Goal: Transaction & Acquisition: Purchase product/service

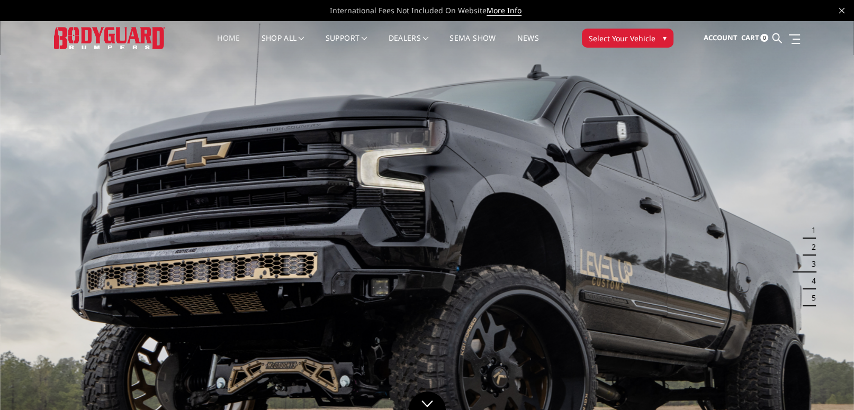
click at [240, 37] on li "Home" at bounding box center [229, 44] width 44 height 21
click at [234, 37] on link "Home" at bounding box center [228, 44] width 23 height 21
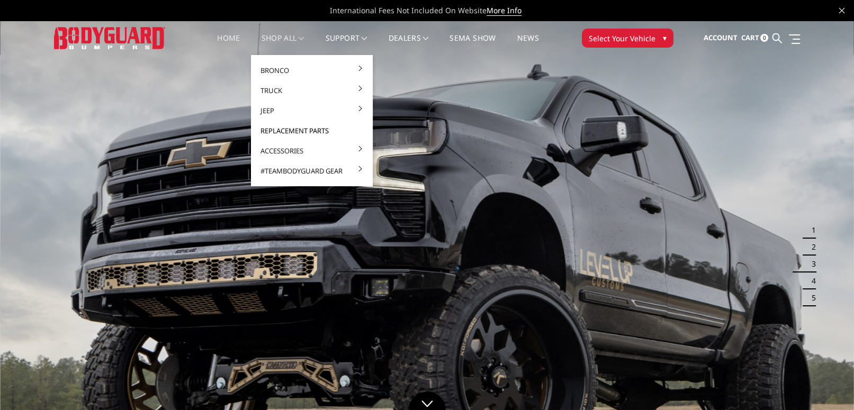
click at [283, 130] on link "Replacement Parts" at bounding box center [311, 131] width 113 height 20
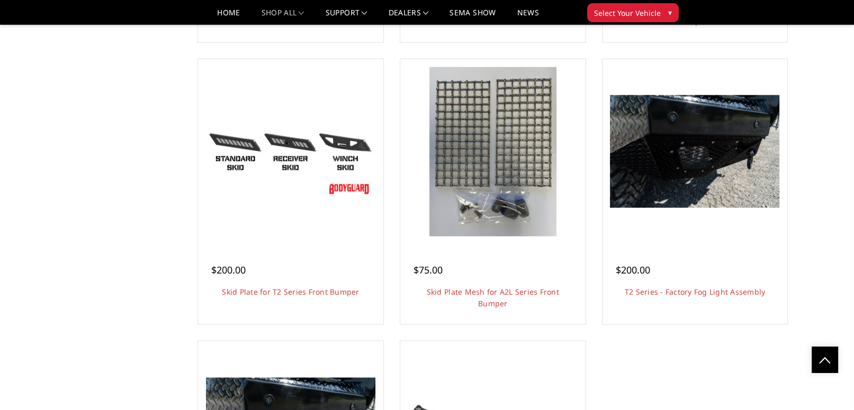
scroll to position [3089, 0]
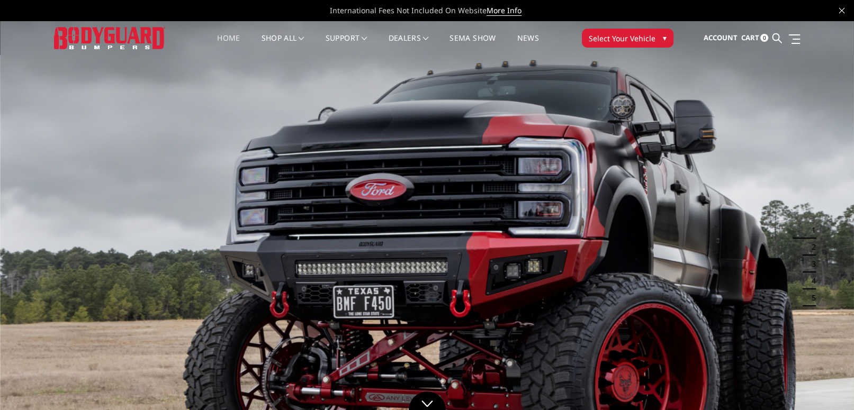
click at [669, 37] on button "Select Your Vehicle ▾" at bounding box center [628, 38] width 92 height 19
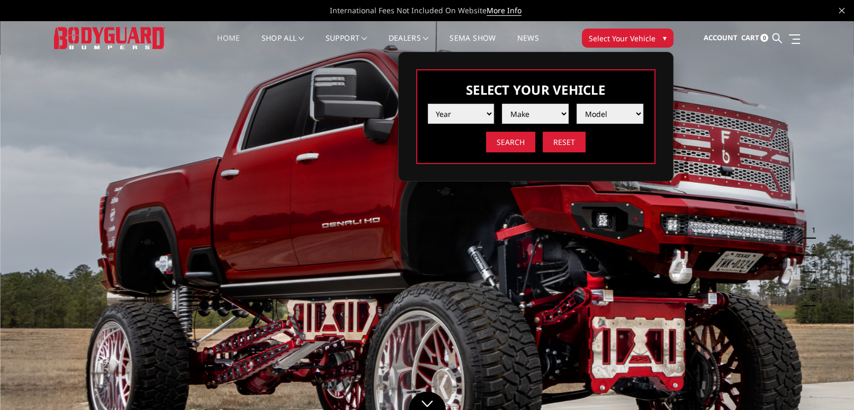
click at [483, 112] on select "Year 2025 2024 2023 2022 2021 2020 2019 2018 2017 2016 2015 2014 2013 2012 2011…" at bounding box center [461, 114] width 67 height 20
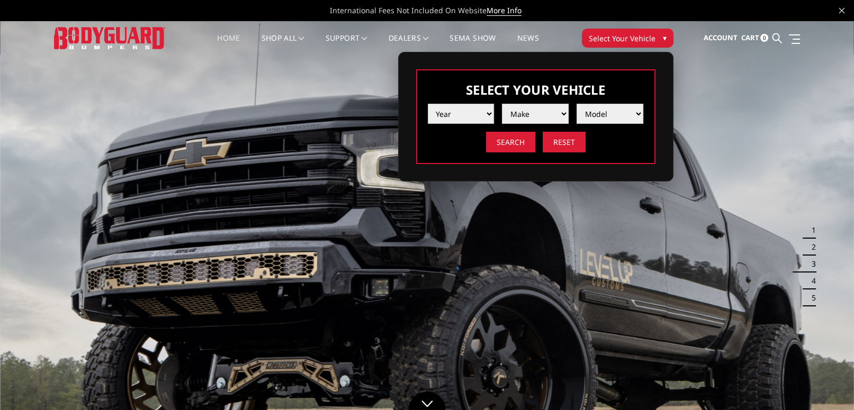
select select "yr_2025"
click at [428, 104] on select "Year [DATE] 2024 2023 2022 2021 2020 2019 2018 2017 2016 2015 2014 2013 2012 20…" at bounding box center [461, 114] width 67 height 20
click at [550, 111] on select "Make Chevrolet Ford GMC Ram Toyota" at bounding box center [535, 114] width 67 height 20
select select "mk_ram"
click at [502, 104] on select "Make Chevrolet Ford GMC Ram Toyota" at bounding box center [535, 114] width 67 height 20
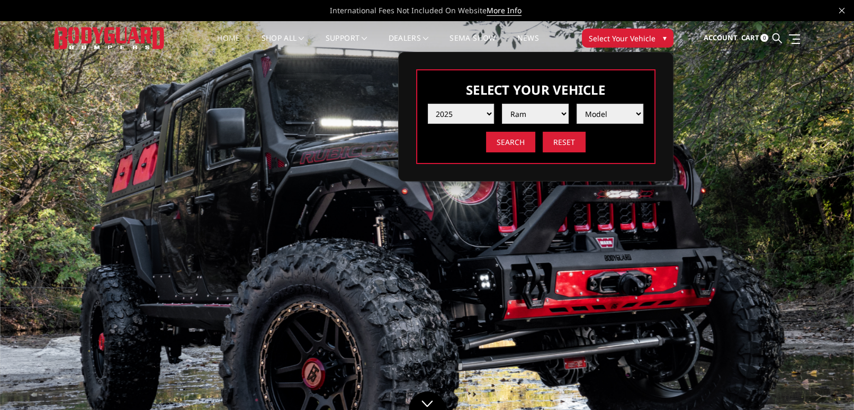
click at [617, 121] on select "Model 1500 6-Lug 1500 Rebel 2500 / 3500 4500 / 5500 RHO" at bounding box center [610, 114] width 67 height 20
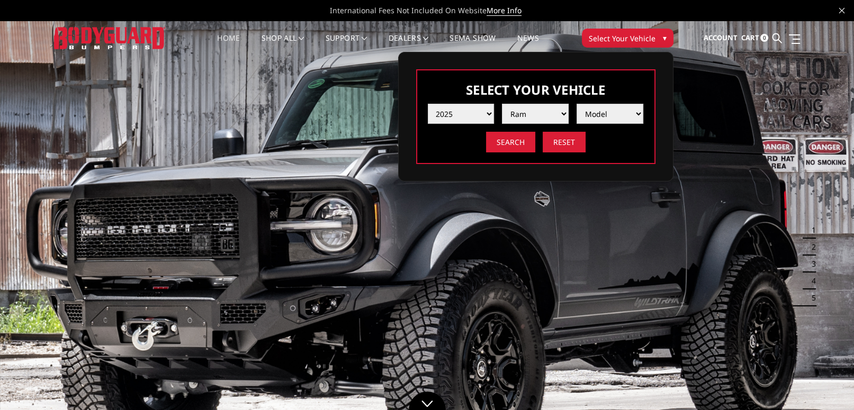
select select "md_2500-3500"
click at [577, 104] on select "Model 1500 6-Lug 1500 Rebel 2500 / 3500 4500 / 5500 RHO" at bounding box center [610, 114] width 67 height 20
click at [519, 138] on input "Search" at bounding box center [510, 142] width 49 height 21
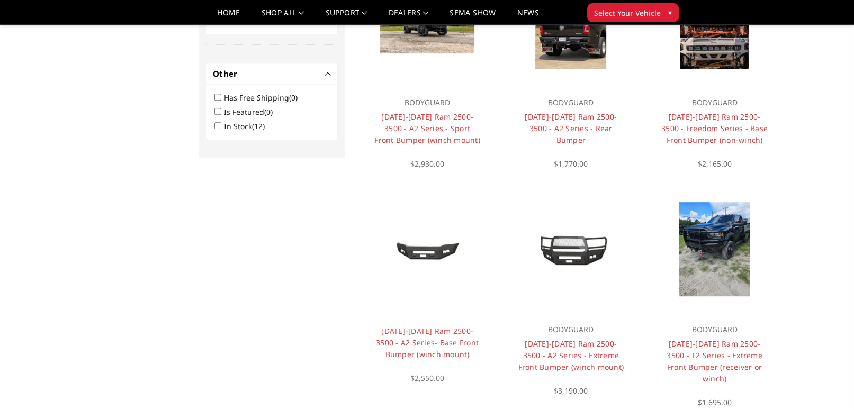
scroll to position [666, 0]
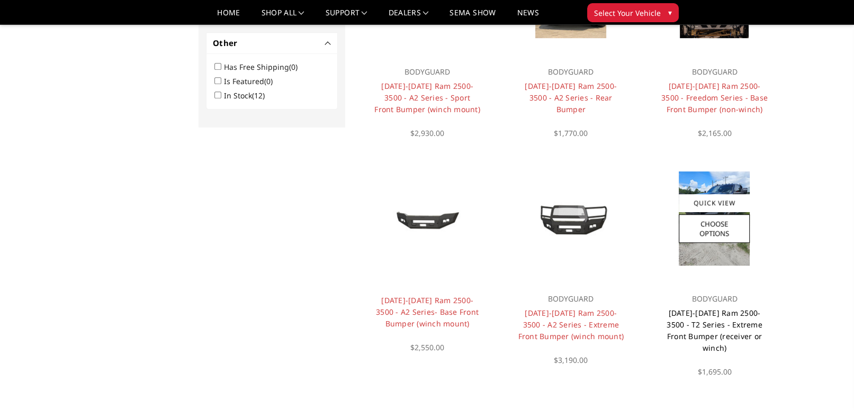
click at [719, 320] on link "[DATE]-[DATE] Ram 2500-3500 - T2 Series - Extreme Front Bumper (receiver or win…" at bounding box center [715, 330] width 96 height 45
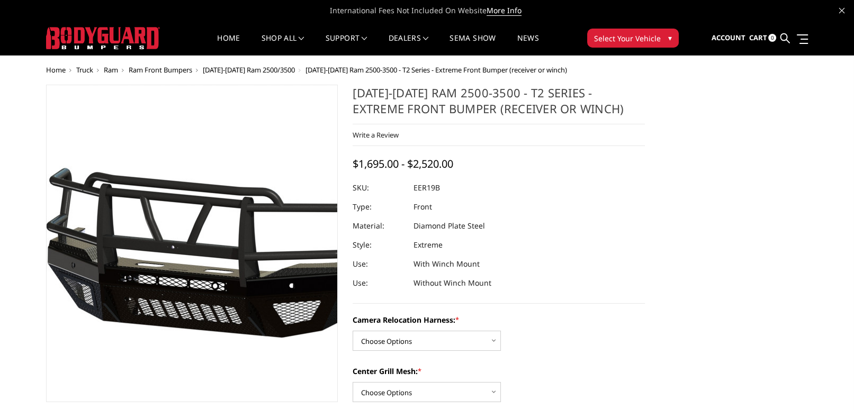
click at [183, 242] on img at bounding box center [203, 243] width 678 height 317
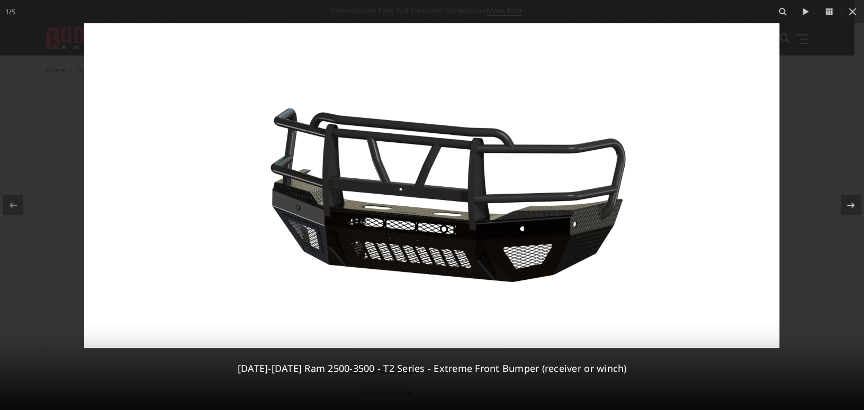
click at [268, 205] on img at bounding box center [431, 185] width 695 height 325
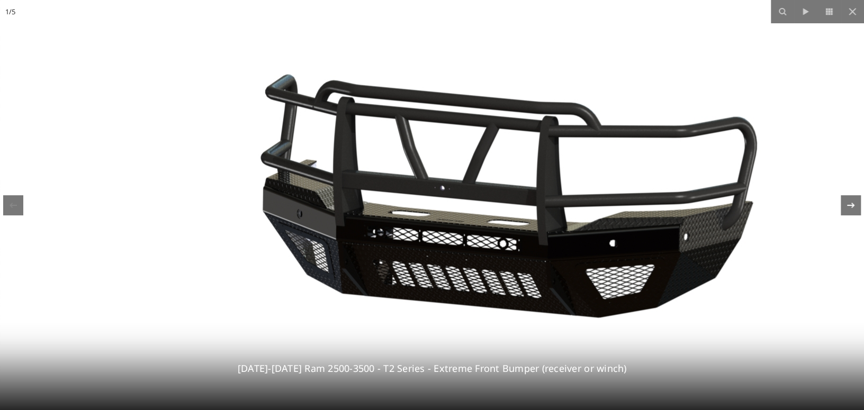
click at [838, 211] on button at bounding box center [845, 205] width 37 height 53
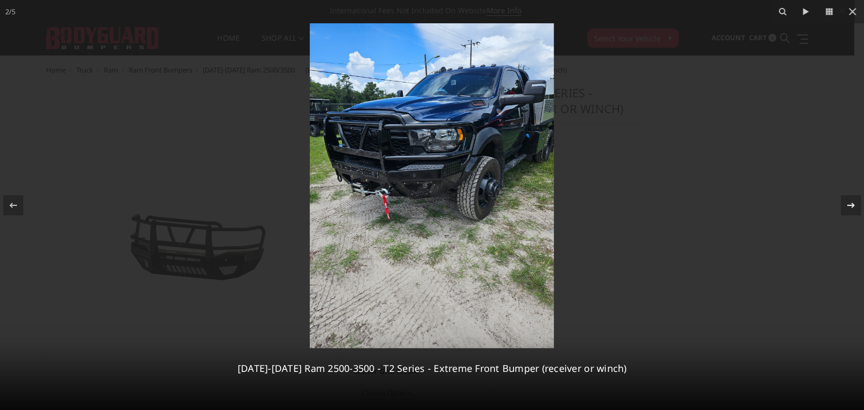
click at [838, 211] on div "2 / 5 2019-2026 Ram 2500-3500 - T2 Series - Extreme Front Bumper (receiver or w…" at bounding box center [432, 205] width 864 height 410
click at [838, 211] on button at bounding box center [845, 205] width 37 height 53
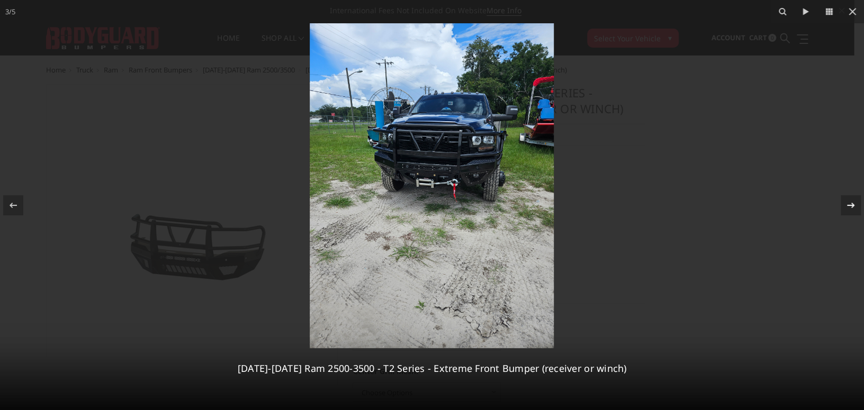
click at [852, 202] on icon at bounding box center [851, 205] width 13 height 13
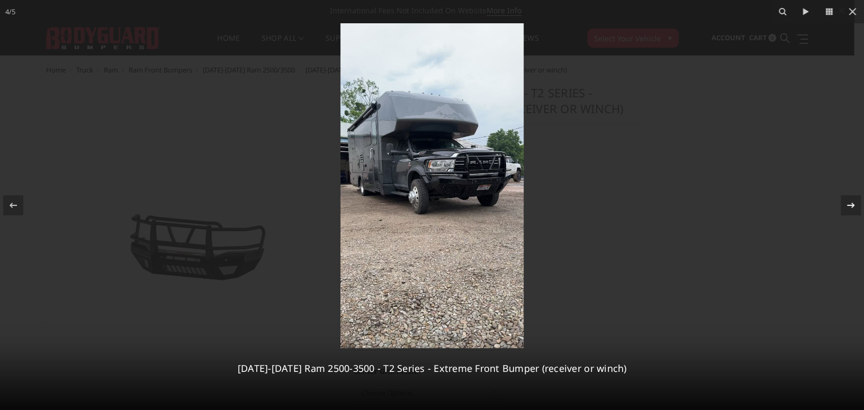
click at [852, 202] on icon at bounding box center [851, 205] width 13 height 13
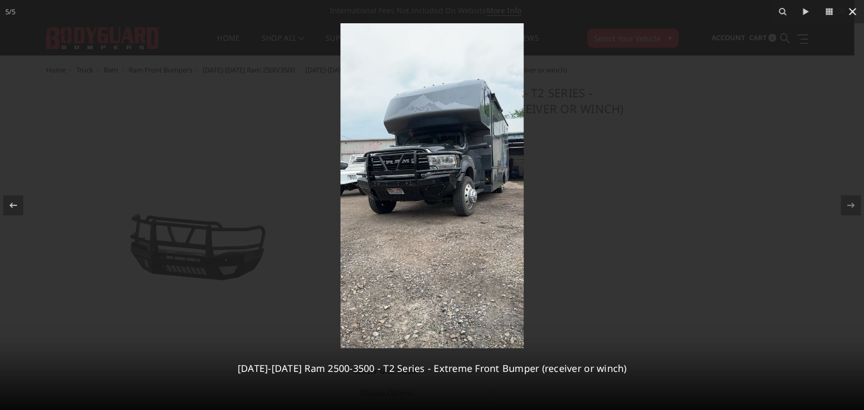
click at [853, 8] on icon at bounding box center [852, 11] width 13 height 13
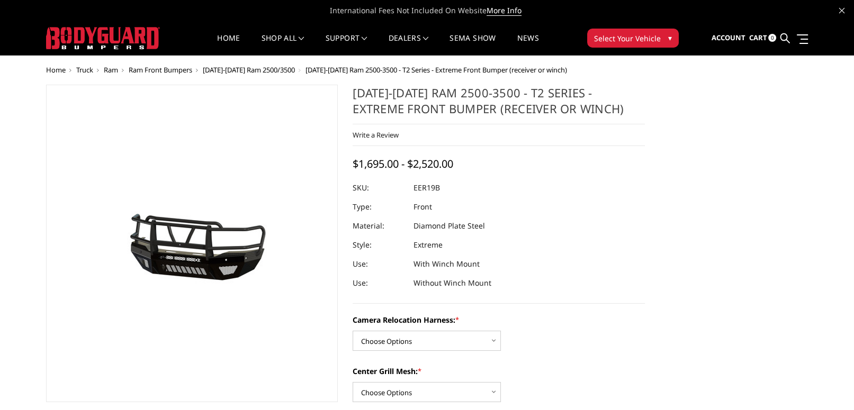
scroll to position [88, 0]
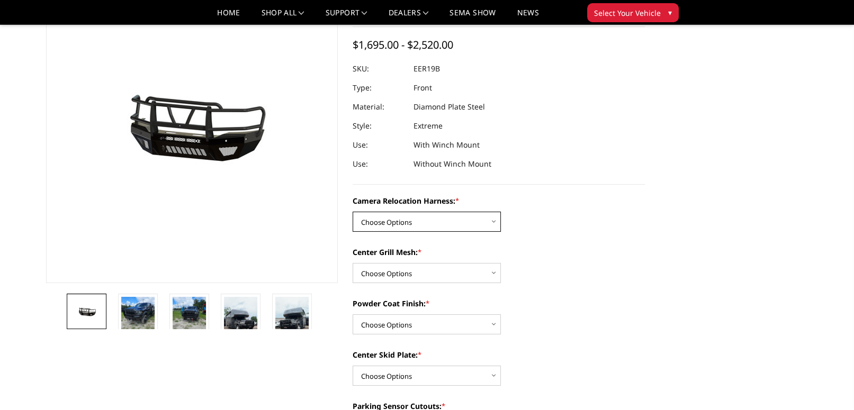
click at [481, 221] on select "Choose Options Without camera harness With camera harness" at bounding box center [427, 222] width 148 height 20
select select "3819"
click at [353, 212] on select "Choose Options Without camera harness With camera harness" at bounding box center [427, 222] width 148 height 20
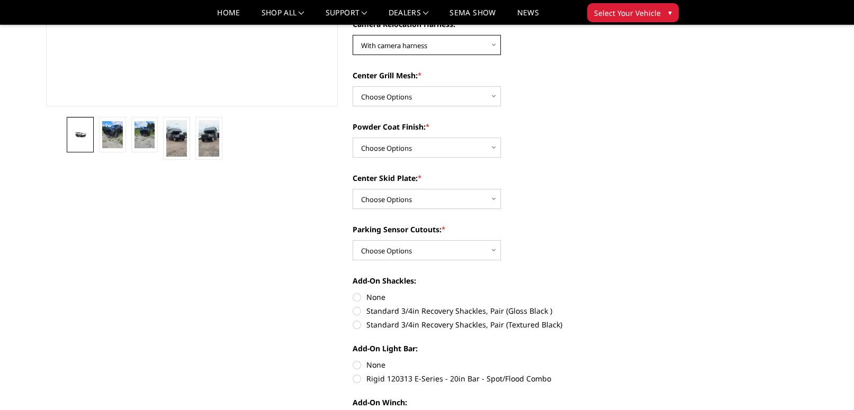
scroll to position [176, 0]
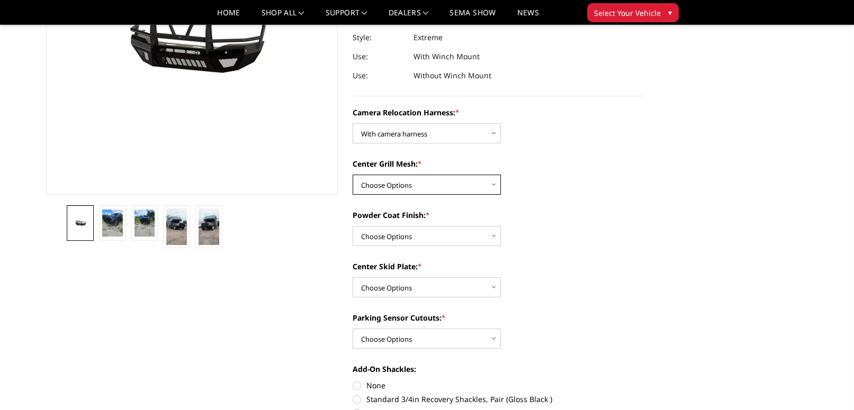
click at [493, 185] on select "Choose Options Without expanded metal With expanded metal" at bounding box center [427, 185] width 148 height 20
select select "3817"
click at [353, 175] on select "Choose Options Without expanded metal With expanded metal" at bounding box center [427, 185] width 148 height 20
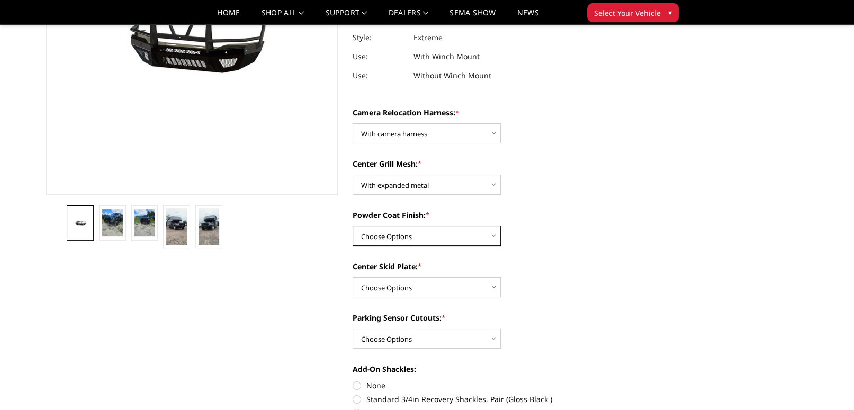
click at [454, 237] on select "Choose Options Textured Black Powder Coat Gloss Black Powder Coat Bare Metal" at bounding box center [427, 236] width 148 height 20
select select "3816"
click at [353, 226] on select "Choose Options Textured Black Powder Coat Gloss Black Powder Coat Bare Metal" at bounding box center [427, 236] width 148 height 20
click at [464, 289] on select "Choose Options Winch Mount Skid Plate Standard Skid Plate (included) 2" Receive…" at bounding box center [427, 288] width 148 height 20
select select "3813"
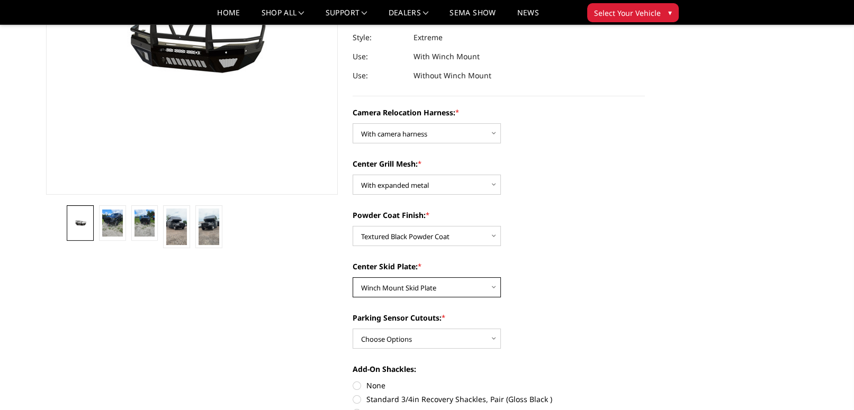
click at [353, 278] on select "Choose Options Winch Mount Skid Plate Standard Skid Plate (included) 2" Receive…" at bounding box center [427, 288] width 148 height 20
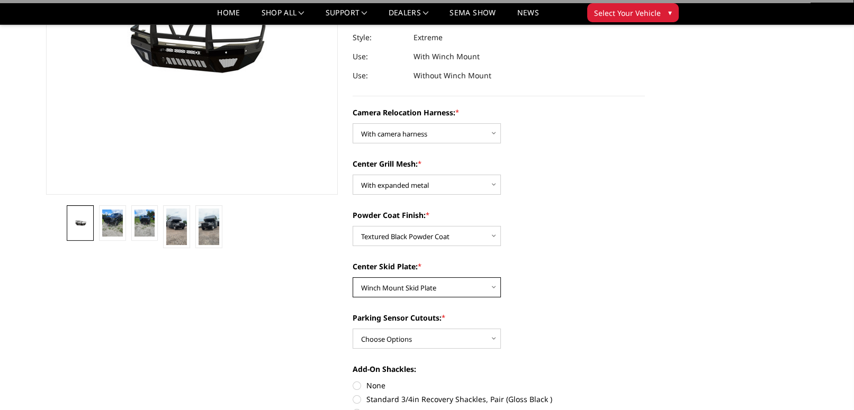
scroll to position [265, 0]
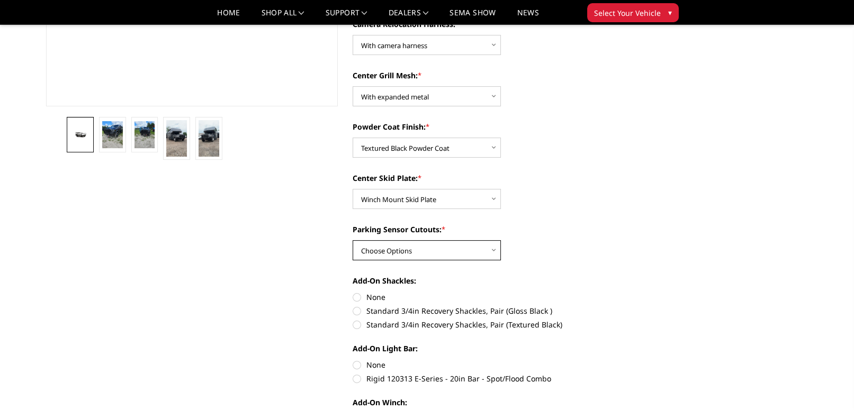
click at [477, 248] on select "Choose Options Yes - With Parking Sensor Cutouts" at bounding box center [427, 250] width 148 height 20
select select "3810"
click at [353, 240] on select "Choose Options Yes - With Parking Sensor Cutouts" at bounding box center [427, 250] width 148 height 20
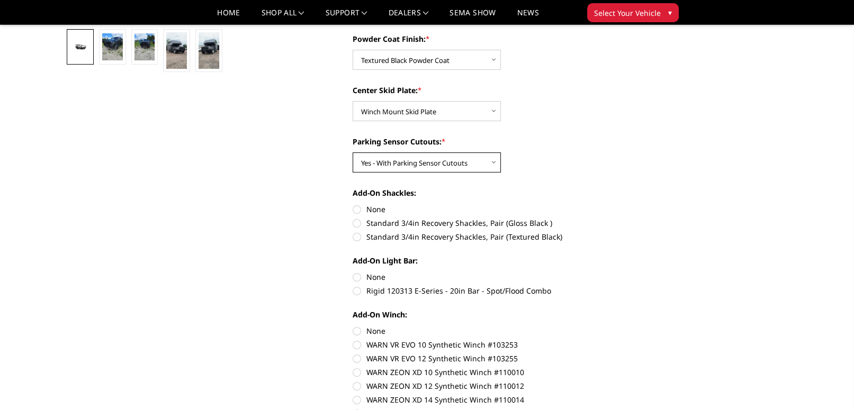
scroll to position [441, 0]
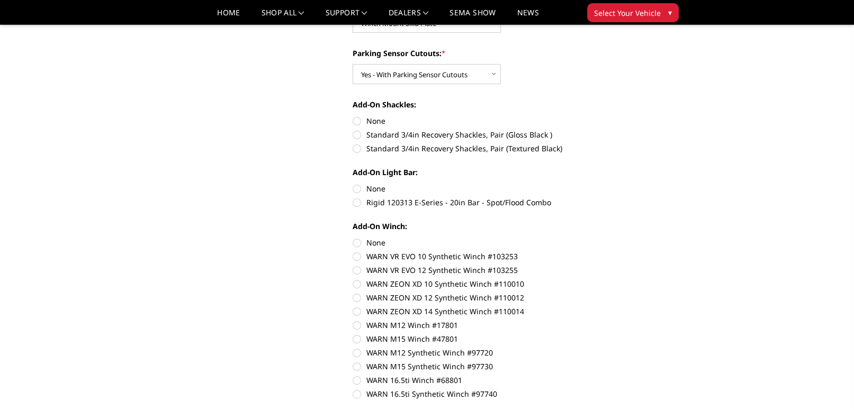
click at [361, 203] on label "Rigid 120313 E-Series - 20in Bar - Spot/Flood Combo" at bounding box center [499, 202] width 292 height 11
click at [645, 184] on input "Rigid 120313 E-Series - 20in Bar - Spot/Flood Combo" at bounding box center [645, 183] width 1 height 1
radio input "true"
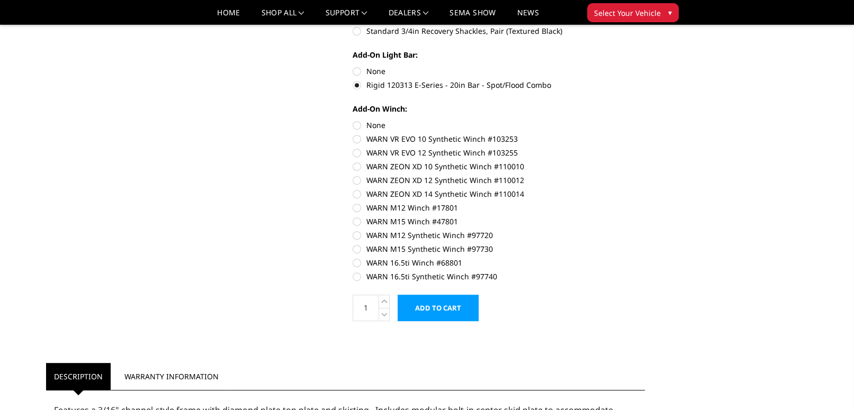
scroll to position [530, 0]
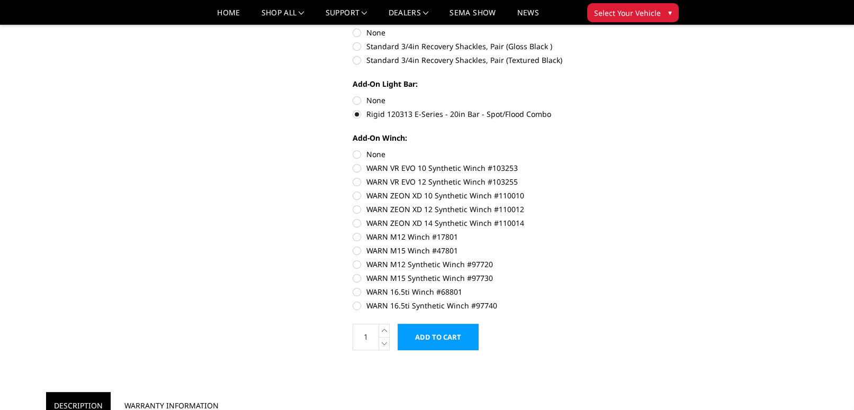
click at [360, 305] on label "WARN 16.5ti Synthetic Winch #97740" at bounding box center [499, 305] width 292 height 11
click at [645, 287] on input "WARN 16.5ti Synthetic Winch #97740" at bounding box center [645, 287] width 1 height 1
radio input "true"
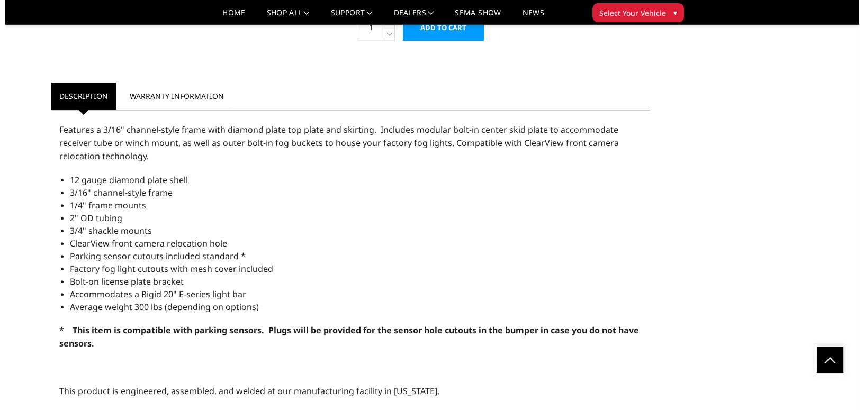
scroll to position [706, 0]
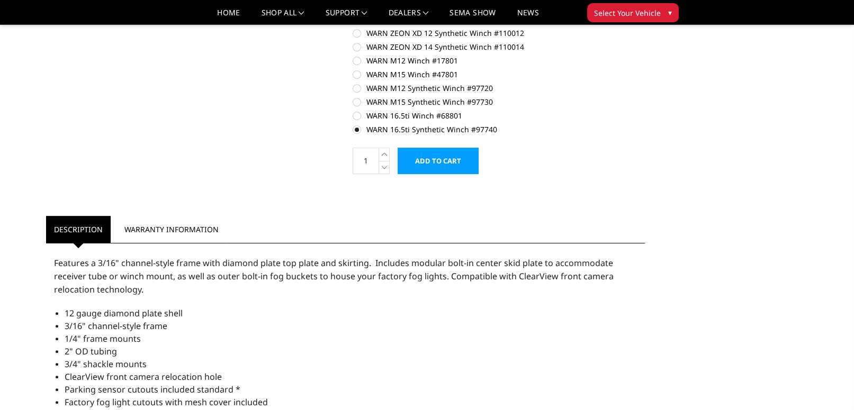
click at [458, 156] on input "Add to Cart" at bounding box center [438, 161] width 81 height 26
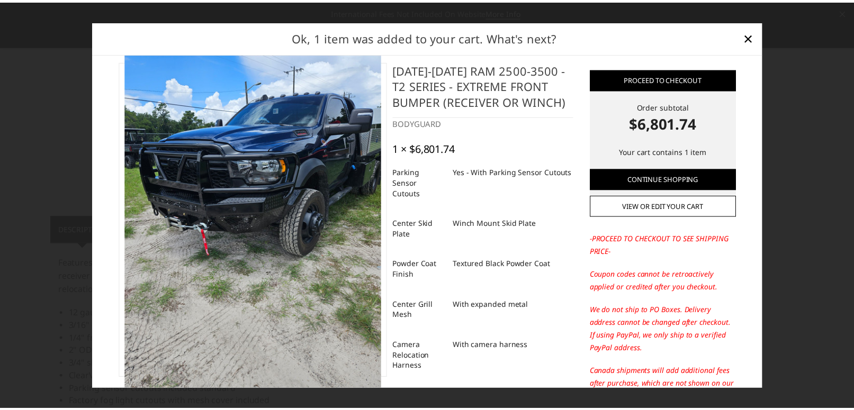
scroll to position [0, 0]
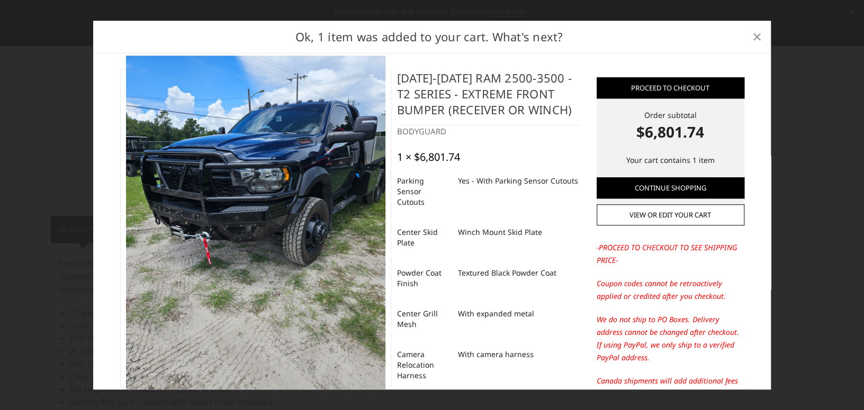
click at [759, 40] on span "×" at bounding box center [758, 36] width 10 height 23
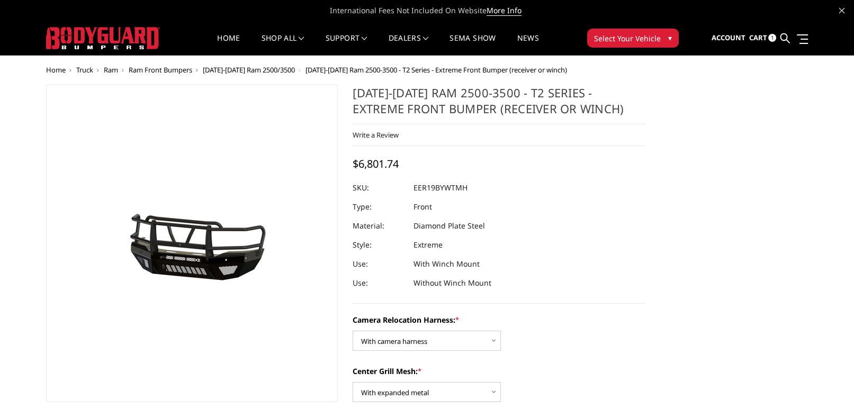
click at [648, 41] on span "Select Your Vehicle" at bounding box center [627, 38] width 67 height 11
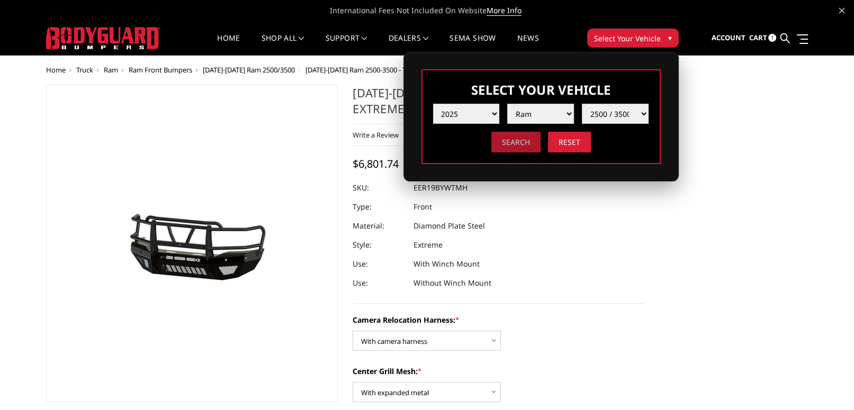
click at [523, 134] on input "Search" at bounding box center [515, 142] width 49 height 21
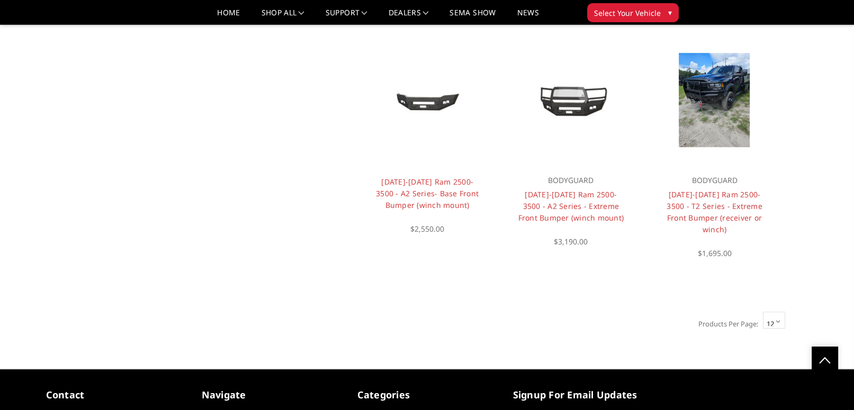
scroll to position [755, 0]
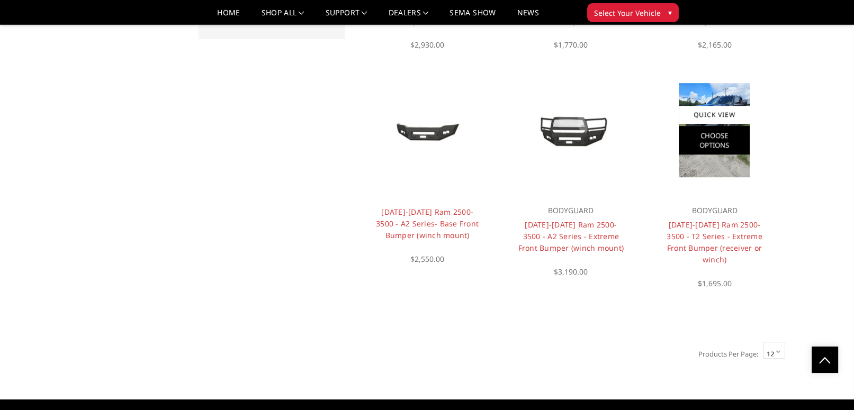
click at [695, 145] on figure "Quick View Choose Options" at bounding box center [715, 130] width 128 height 128
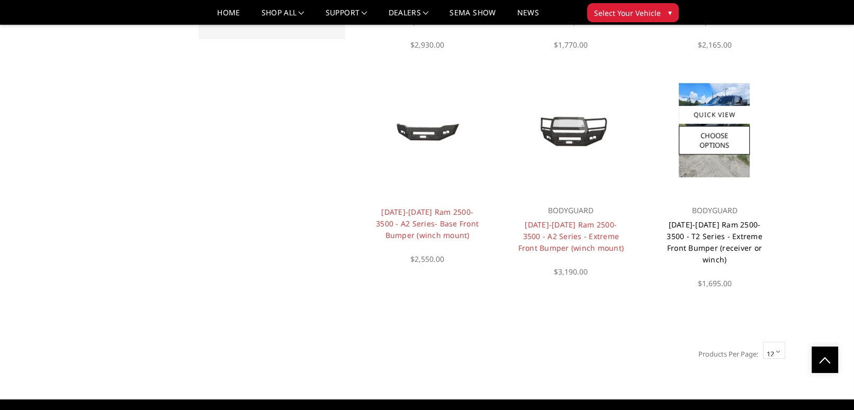
click at [715, 220] on link "[DATE]-[DATE] Ram 2500-3500 - T2 Series - Extreme Front Bumper (receiver or win…" at bounding box center [715, 242] width 96 height 45
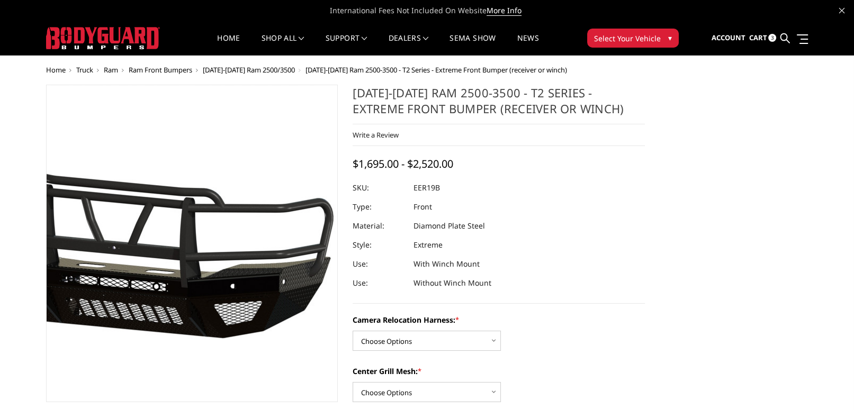
click at [228, 253] on img at bounding box center [145, 244] width 678 height 317
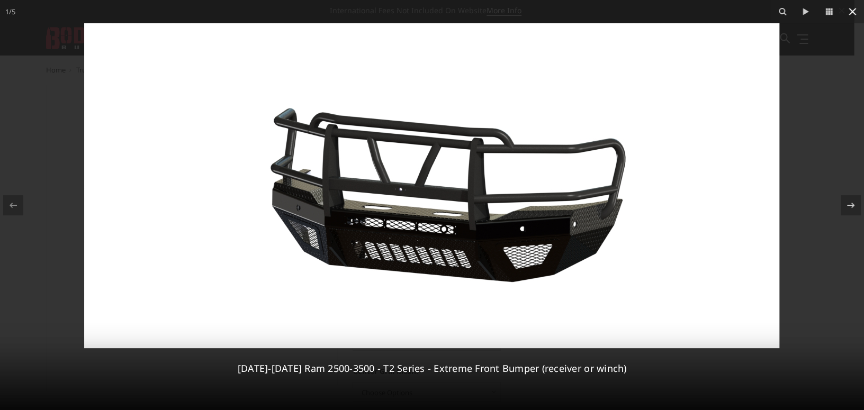
click at [854, 14] on icon at bounding box center [852, 11] width 13 height 13
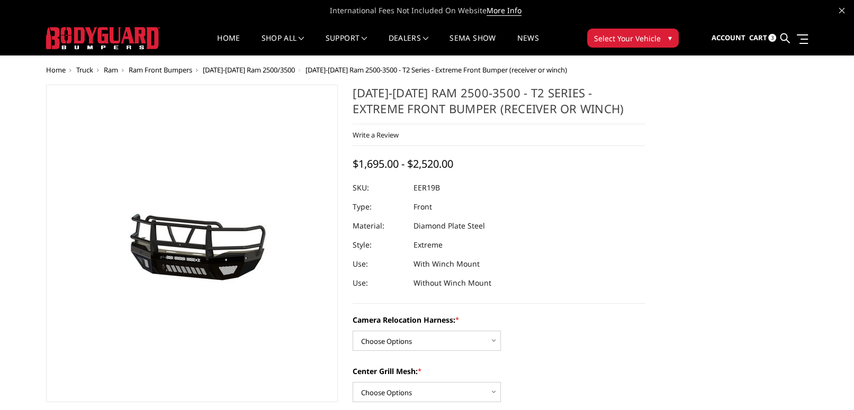
click at [664, 36] on button "Select Your Vehicle ▾" at bounding box center [633, 38] width 92 height 19
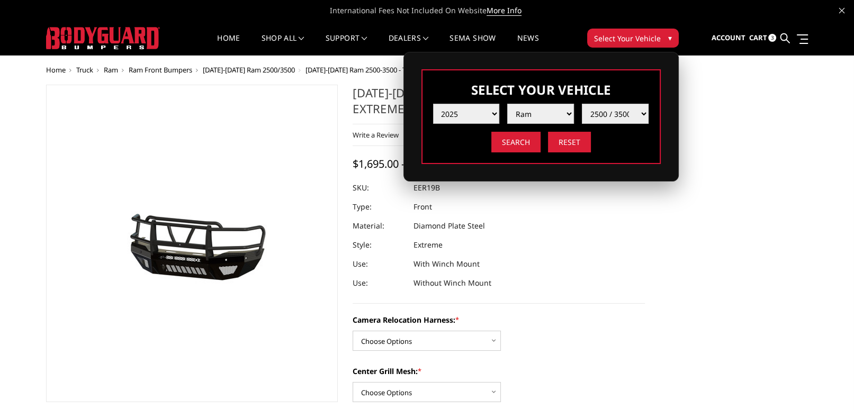
click at [488, 111] on select "Year [DATE] 2024 2023 2022 2021 2020 2019 2018 2017 2016 2015 2014 2013 2012 20…" at bounding box center [466, 114] width 67 height 20
select select "yr_1998"
click at [433, 104] on select "Year [DATE] 2024 2023 2022 2021 2020 2019 2018 2017 2016 2015 2014 2013 2012 20…" at bounding box center [466, 114] width 67 height 20
select select "-1"
click at [550, 112] on select "Make Ford Ram" at bounding box center [540, 114] width 67 height 20
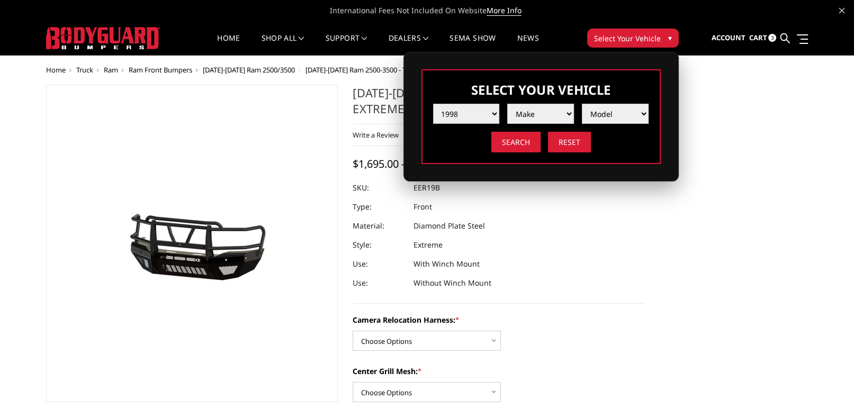
click at [492, 111] on select "Year [DATE] 2024 2023 2022 2021 2020 2019 2018 2017 2016 2015 2014 2013 2012 20…" at bounding box center [466, 114] width 67 height 20
select select "yr_1997"
click at [433, 104] on select "Year [DATE] 2024 2023 2022 2021 2020 2019 2018 2017 2016 2015 2014 2013 2012 20…" at bounding box center [466, 114] width 67 height 20
click at [542, 111] on select "Make Ford Ram" at bounding box center [540, 114] width 67 height 20
